Goal: Task Accomplishment & Management: Manage account settings

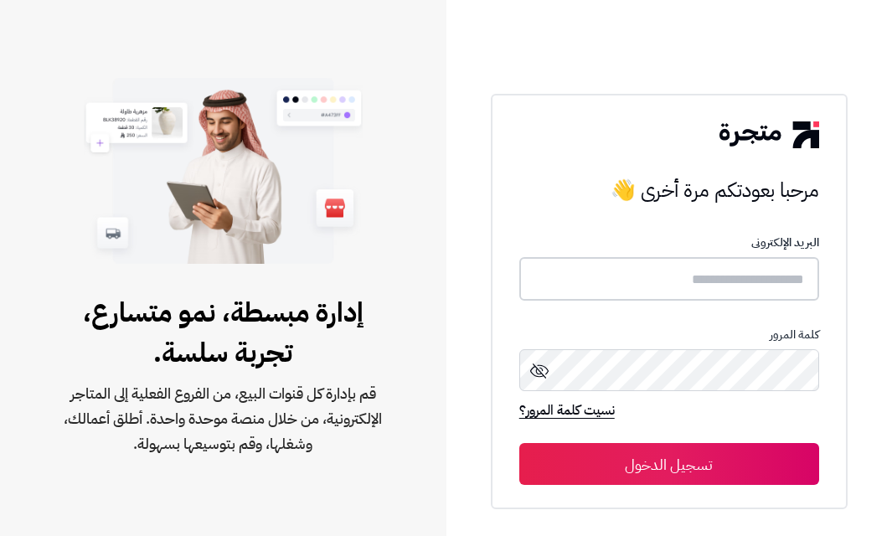
type input "*****"
click at [655, 458] on button "تسجيل الدخول" at bounding box center [669, 464] width 300 height 42
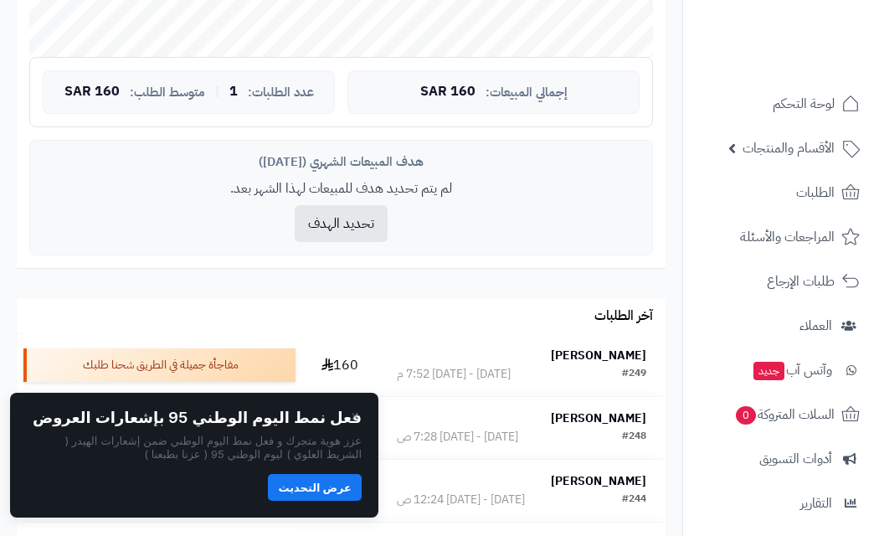
scroll to position [920, 0]
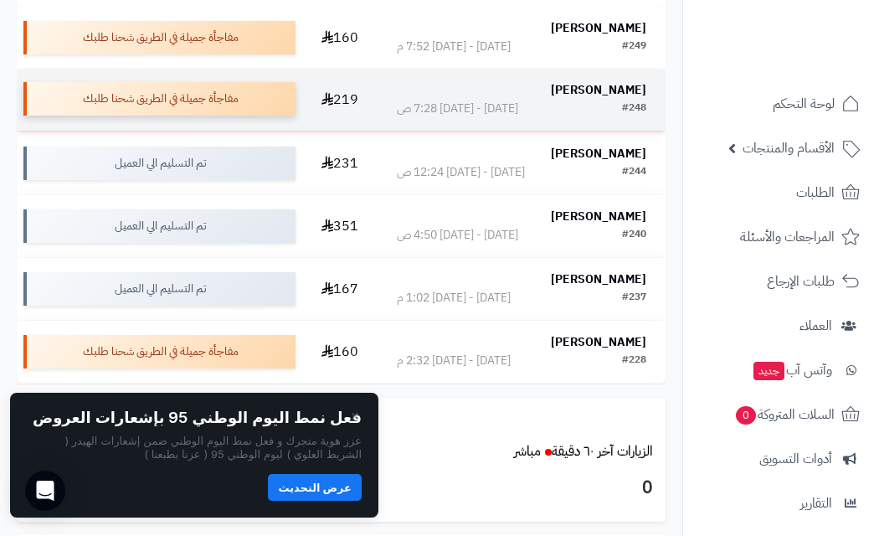
click at [123, 90] on div "مفاجأة جميلة في الطريق شحنا طلبك" at bounding box center [159, 99] width 272 height 34
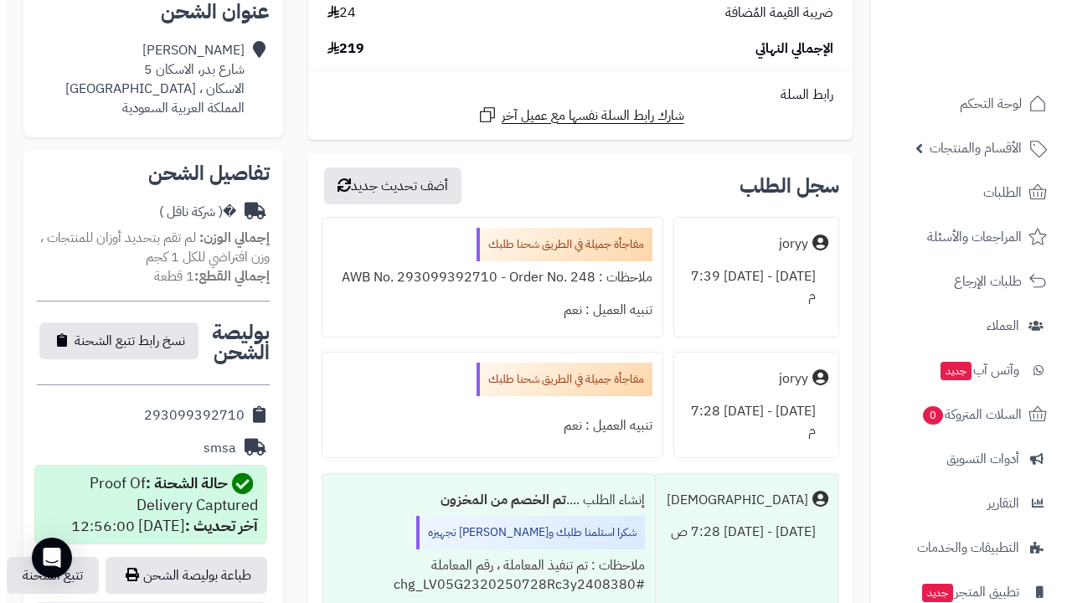
scroll to position [342, 0]
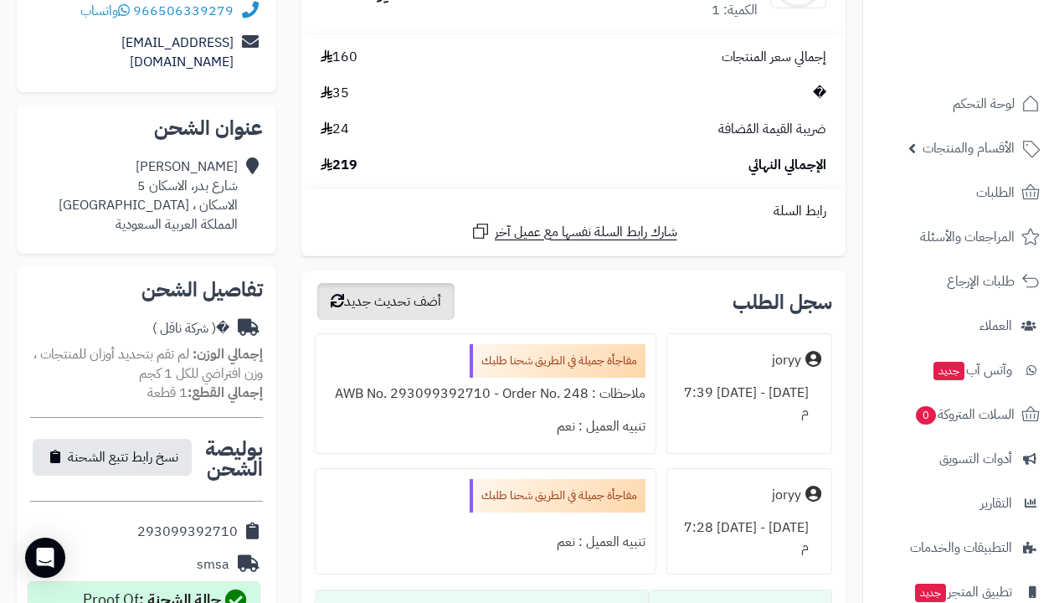
click at [397, 283] on button "أضف تحديث جديد" at bounding box center [385, 301] width 137 height 37
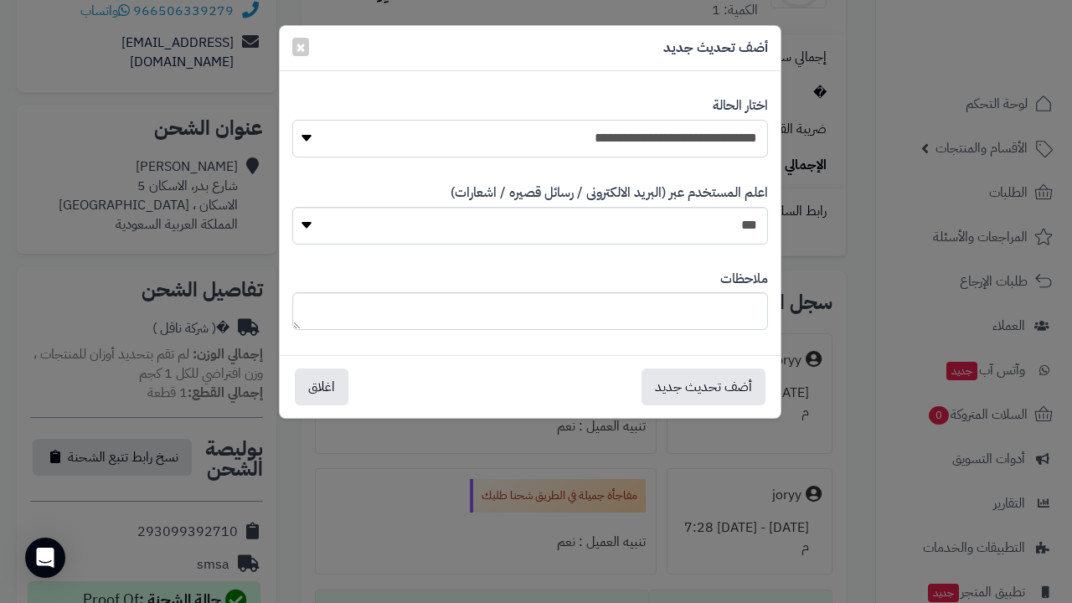
select select "**"
click at [695, 389] on button "أضف تحديث جديد" at bounding box center [704, 386] width 124 height 37
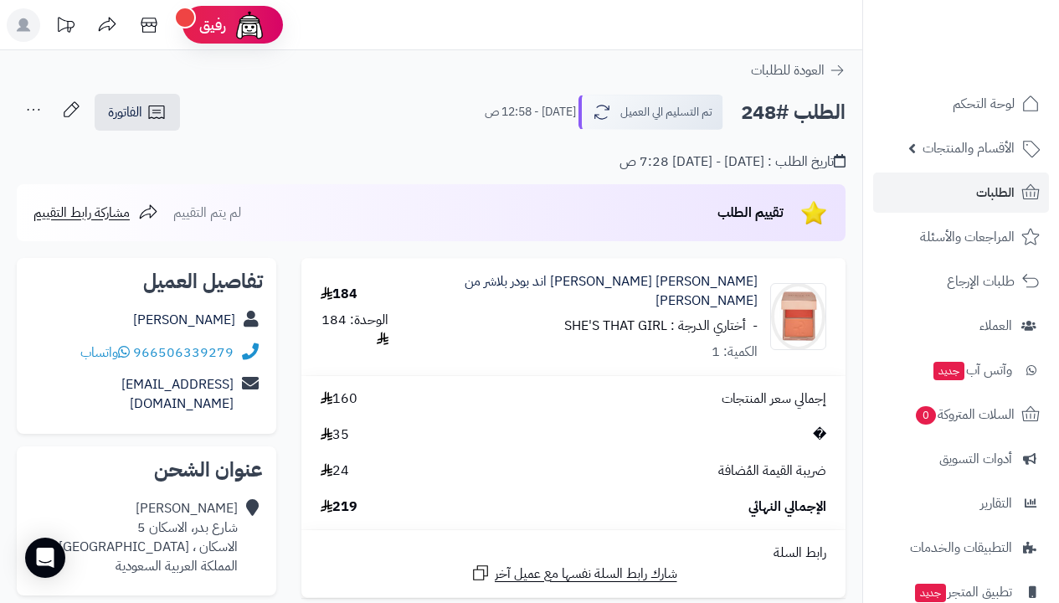
click at [1002, 199] on span "الطلبات" at bounding box center [996, 192] width 39 height 23
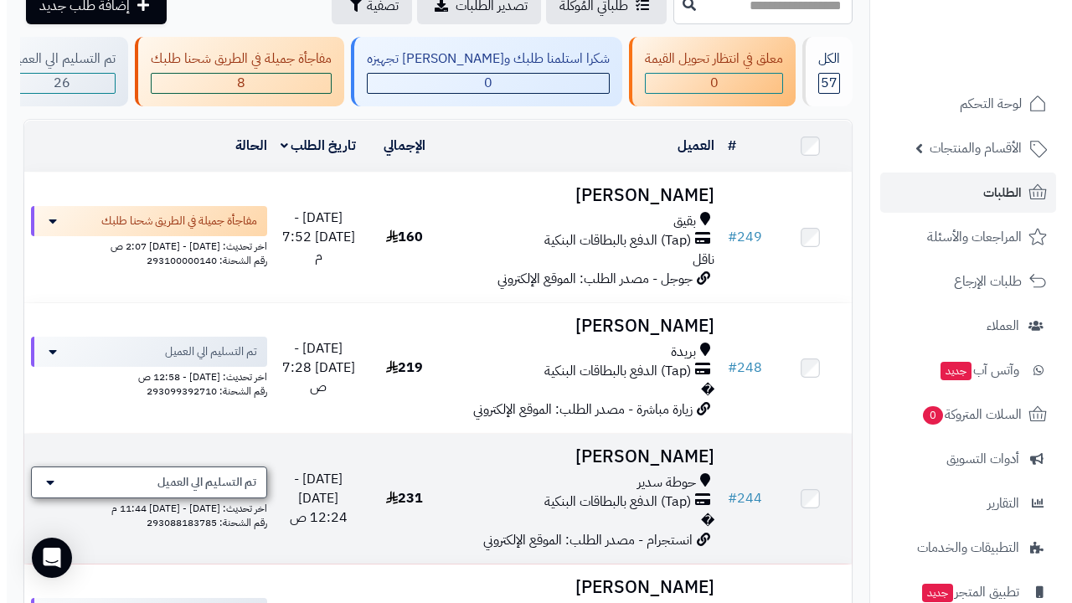
scroll to position [86, 0]
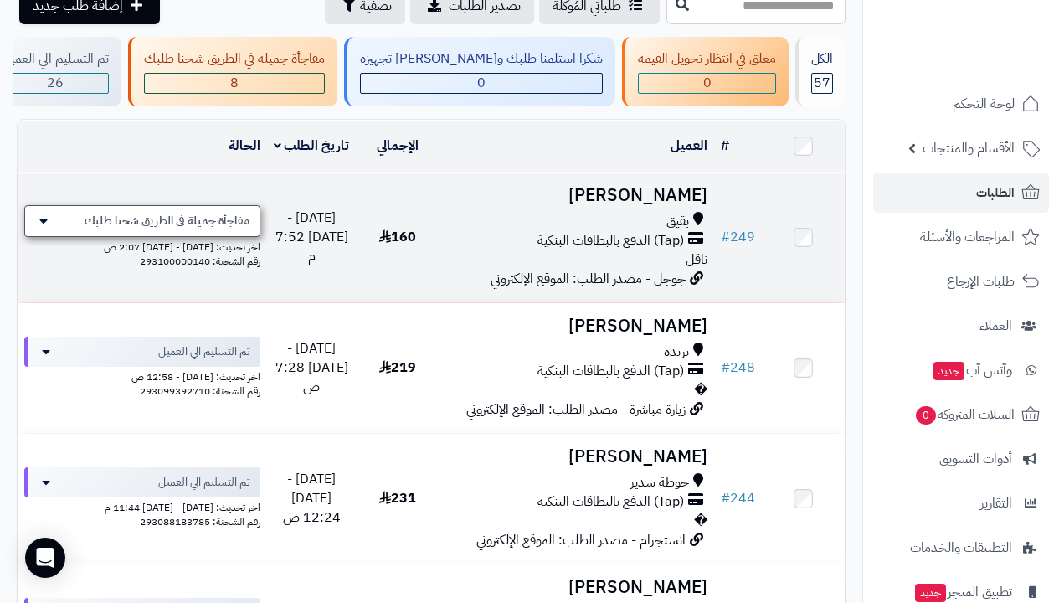
click at [142, 229] on span "مفاجأة جميلة في الطريق شحنا طلبك" at bounding box center [167, 221] width 165 height 17
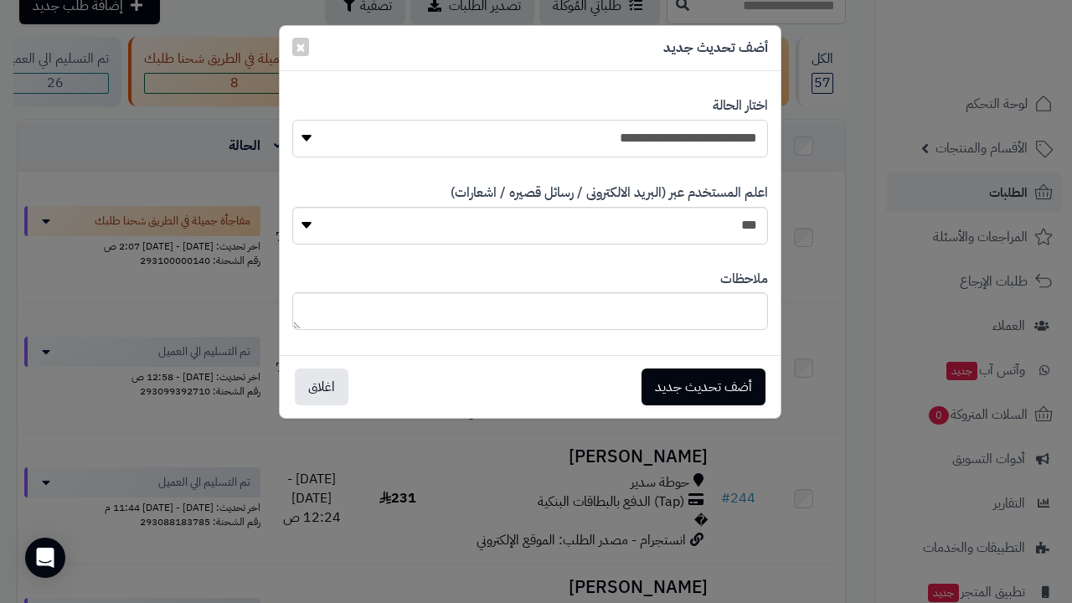
select select "*"
click at [681, 384] on button "أضف تحديث جديد" at bounding box center [704, 386] width 124 height 37
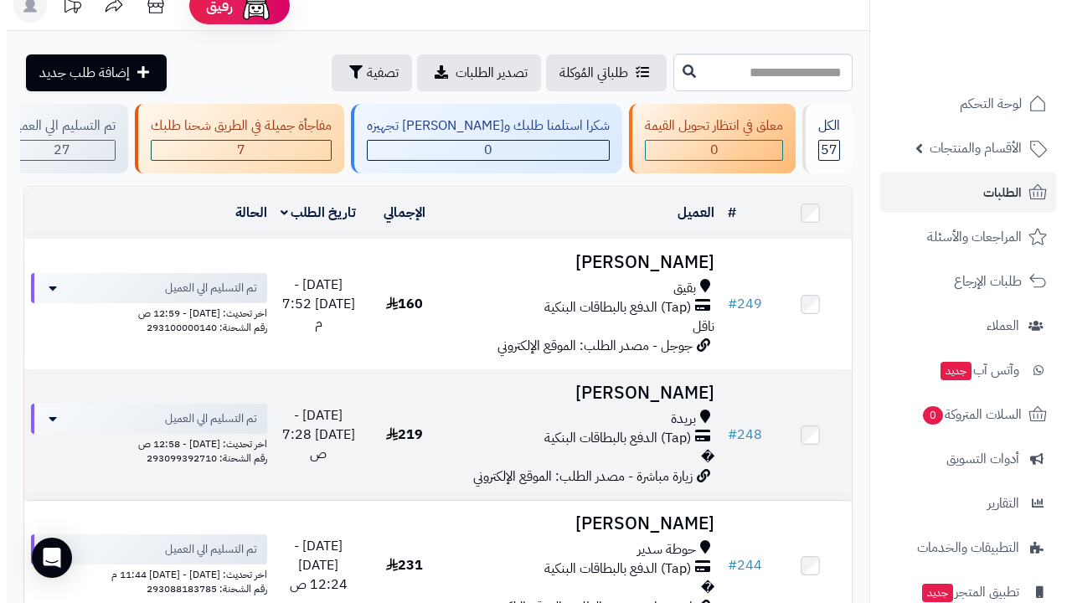
scroll to position [64, 0]
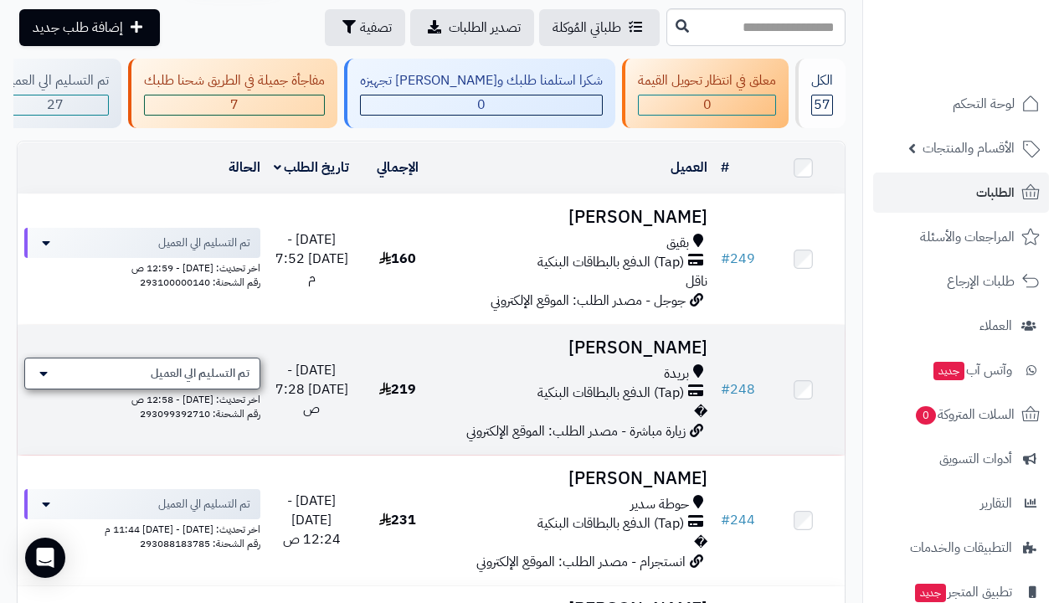
click at [43, 376] on icon at bounding box center [43, 373] width 8 height 13
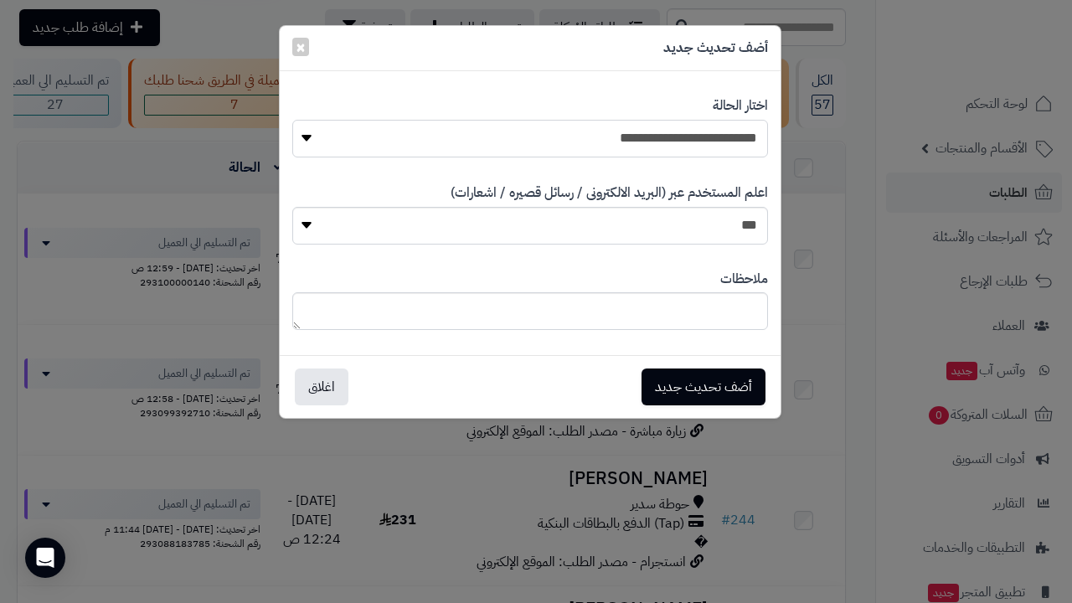
select select "*"
click at [698, 382] on button "أضف تحديث جديد" at bounding box center [704, 386] width 124 height 37
